Goal: Task Accomplishment & Management: Use online tool/utility

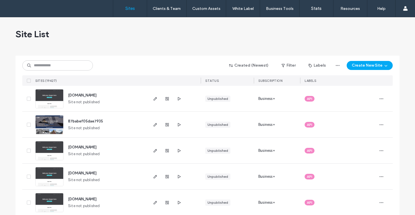
click at [339, 44] on div "Site List" at bounding box center [208, 34] width 384 height 34
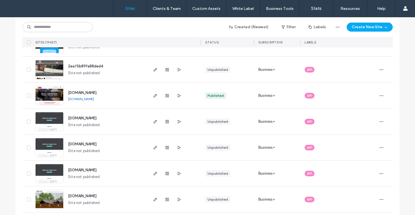
scroll to position [411, 0]
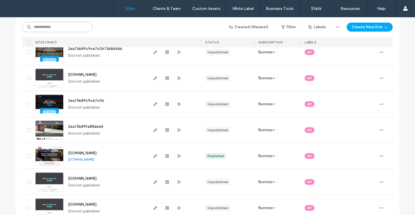
click at [84, 31] on input at bounding box center [57, 27] width 71 height 10
type input "*********"
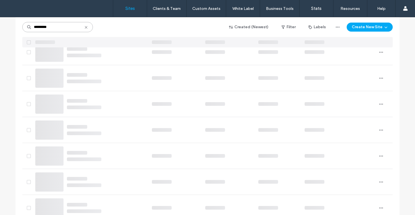
scroll to position [0, 0]
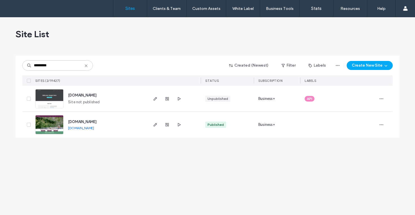
click at [43, 125] on img at bounding box center [50, 135] width 28 height 38
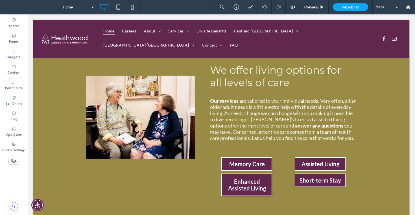
scroll to position [660, 0]
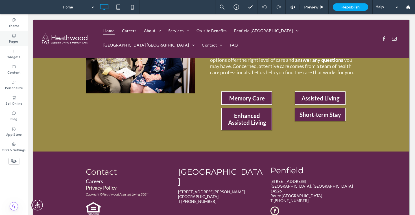
click at [20, 32] on div "Pages" at bounding box center [14, 39] width 28 height 16
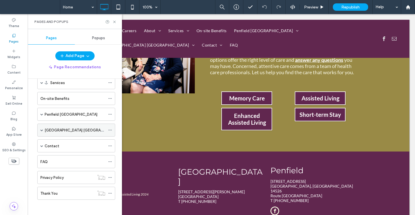
scroll to position [61, 0]
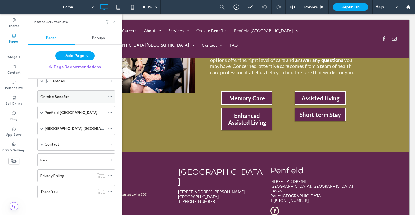
click at [71, 94] on div "On-site Benefits" at bounding box center [72, 97] width 65 height 6
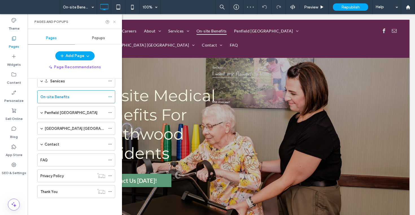
click at [114, 20] on icon at bounding box center [114, 22] width 4 height 4
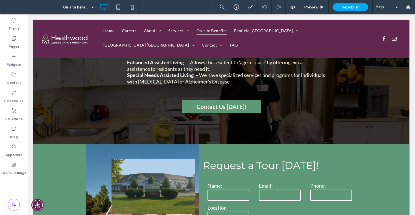
scroll to position [718, 0]
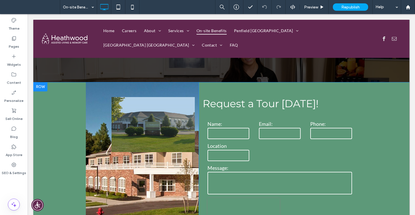
click at [94, 112] on div "Click To Paste" at bounding box center [142, 161] width 113 height 157
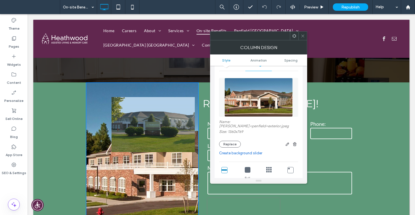
scroll to position [10, 0]
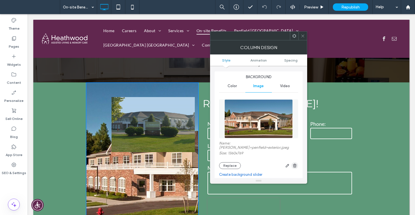
click at [294, 164] on icon "button" at bounding box center [295, 166] width 5 height 5
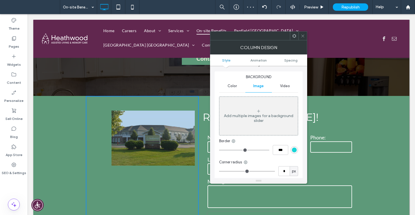
scroll to position [686, 0]
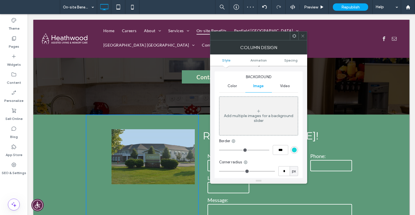
click at [166, 137] on img at bounding box center [153, 156] width 83 height 55
click at [303, 40] on div at bounding box center [258, 35] width 97 height 9
click at [305, 39] on span at bounding box center [303, 36] width 4 height 8
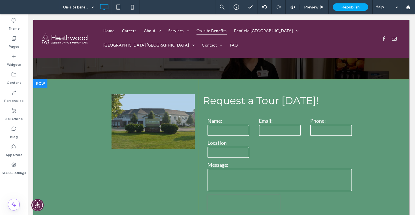
scroll to position [710, 0]
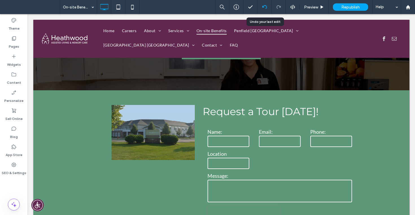
click at [264, 5] on icon at bounding box center [265, 7] width 5 height 5
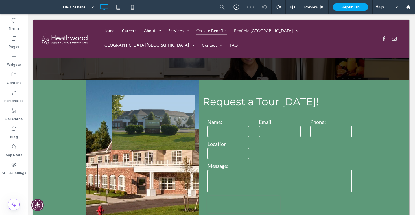
scroll to position [718, 0]
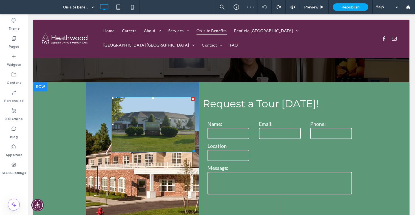
click at [159, 99] on img at bounding box center [153, 124] width 83 height 55
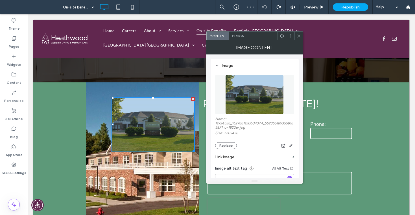
click at [192, 97] on div at bounding box center [193, 99] width 4 height 4
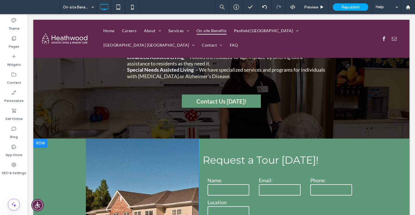
scroll to position [627, 0]
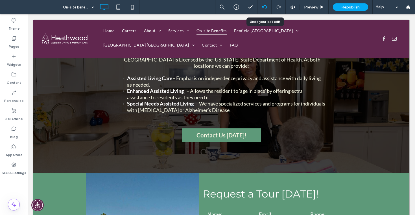
click at [270, 6] on div at bounding box center [265, 7] width 14 height 5
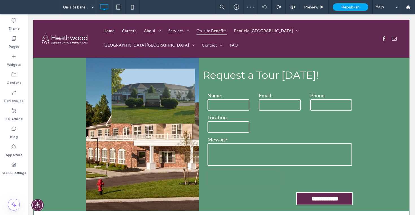
scroll to position [743, 0]
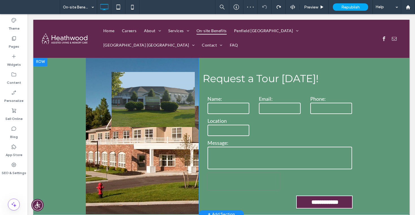
click at [101, 102] on div "Click To Paste" at bounding box center [142, 135] width 113 height 157
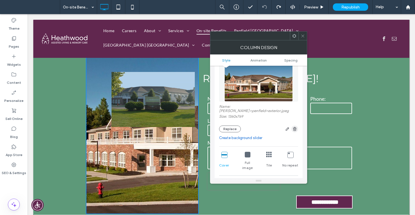
scroll to position [47, 0]
click at [295, 127] on use "button" at bounding box center [294, 129] width 3 height 4
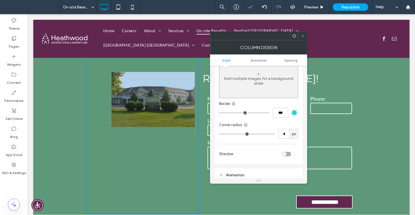
click at [304, 38] on span at bounding box center [303, 36] width 4 height 8
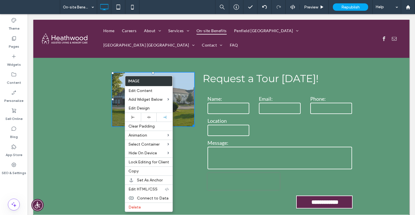
click at [184, 72] on img at bounding box center [153, 99] width 83 height 55
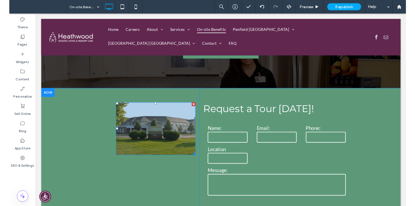
scroll to position [721, 0]
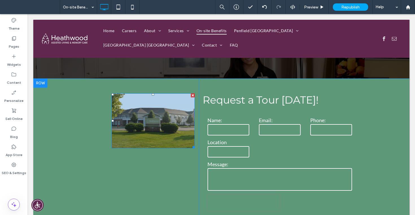
click at [122, 117] on img at bounding box center [153, 121] width 83 height 55
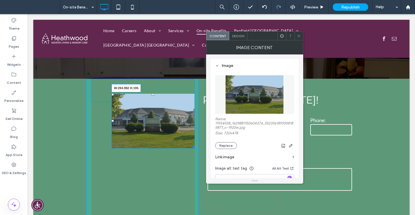
drag, startPoint x: 194, startPoint y: 121, endPoint x: 200, endPoint y: 143, distance: 22.4
click at [200, 143] on div "**********" at bounding box center [221, 157] width 271 height 157
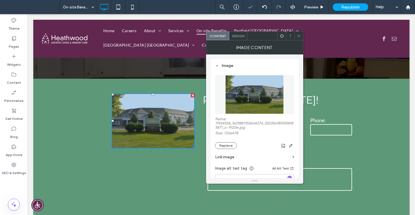
click at [122, 119] on img at bounding box center [153, 121] width 83 height 55
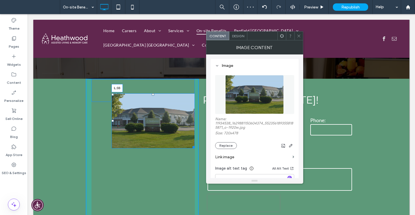
drag, startPoint x: 113, startPoint y: 94, endPoint x: 102, endPoint y: 106, distance: 15.8
click at [112, 106] on div "L:33" at bounding box center [153, 121] width 83 height 55
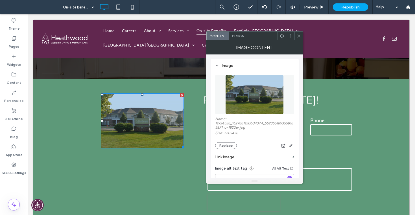
click at [299, 40] on span at bounding box center [299, 36] width 4 height 8
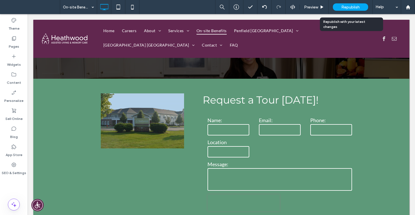
click at [360, 7] on div "Republish" at bounding box center [350, 6] width 35 height 7
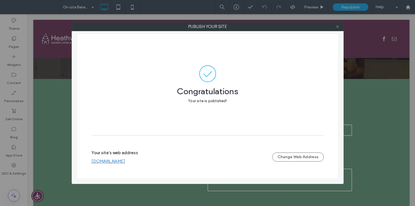
click at [338, 28] on icon at bounding box center [338, 27] width 4 height 4
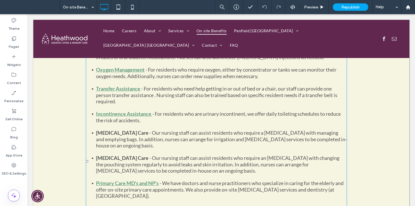
scroll to position [0, 0]
